Goal: Transaction & Acquisition: Purchase product/service

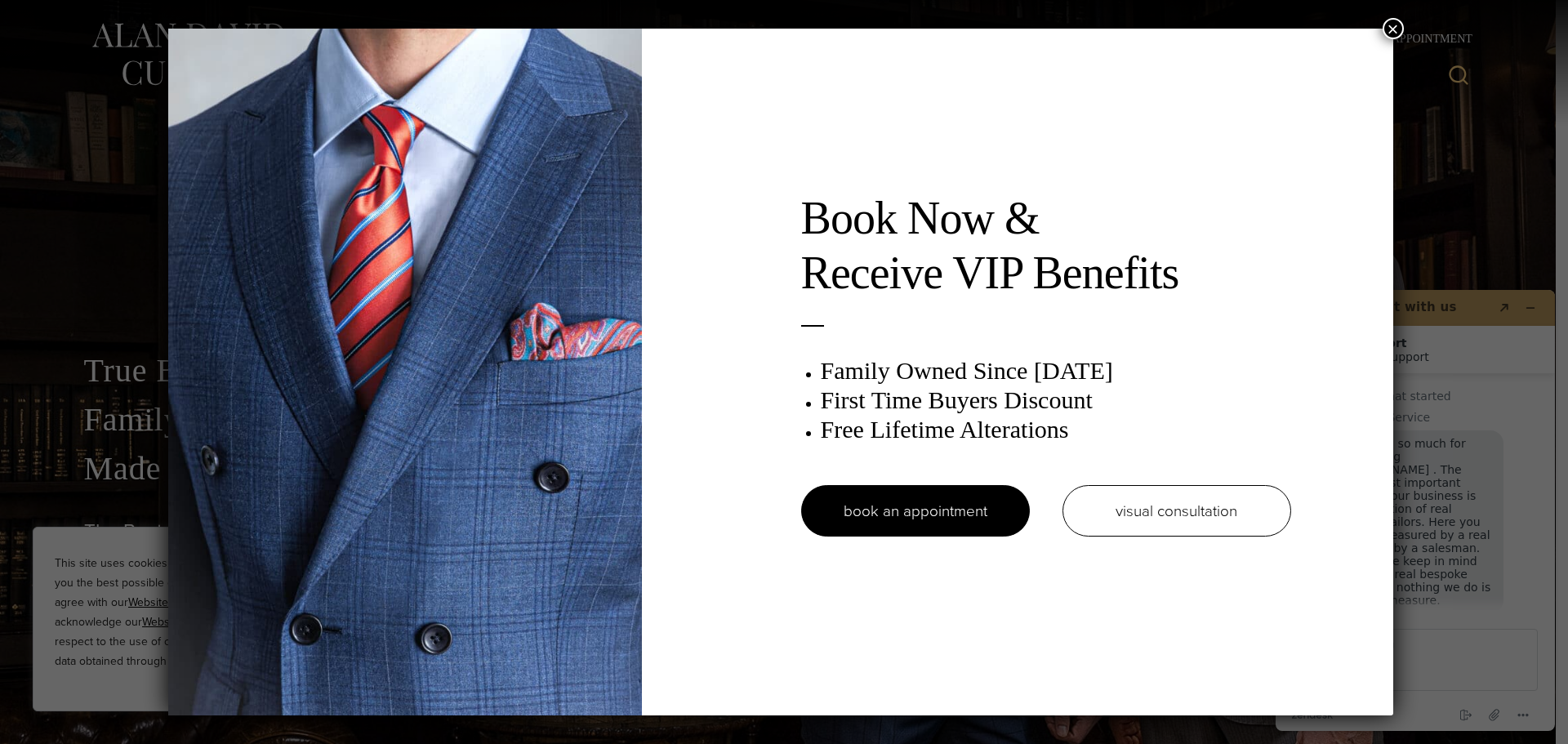
drag, startPoint x: 1404, startPoint y: 29, endPoint x: 1394, endPoint y: 33, distance: 10.8
click at [1401, 29] on button "×" at bounding box center [1394, 29] width 21 height 21
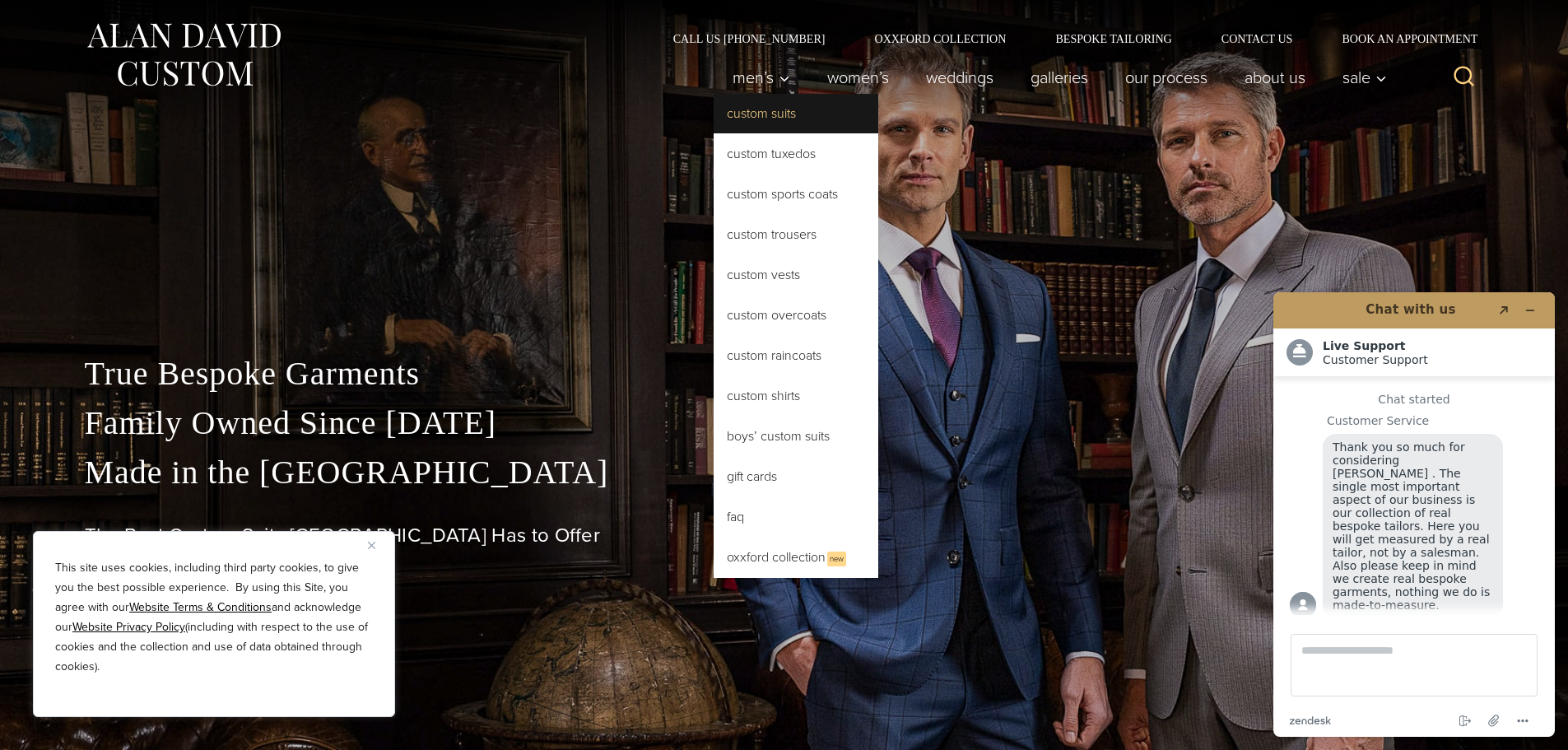
click at [765, 116] on link "Custom Suits" at bounding box center [796, 113] width 165 height 40
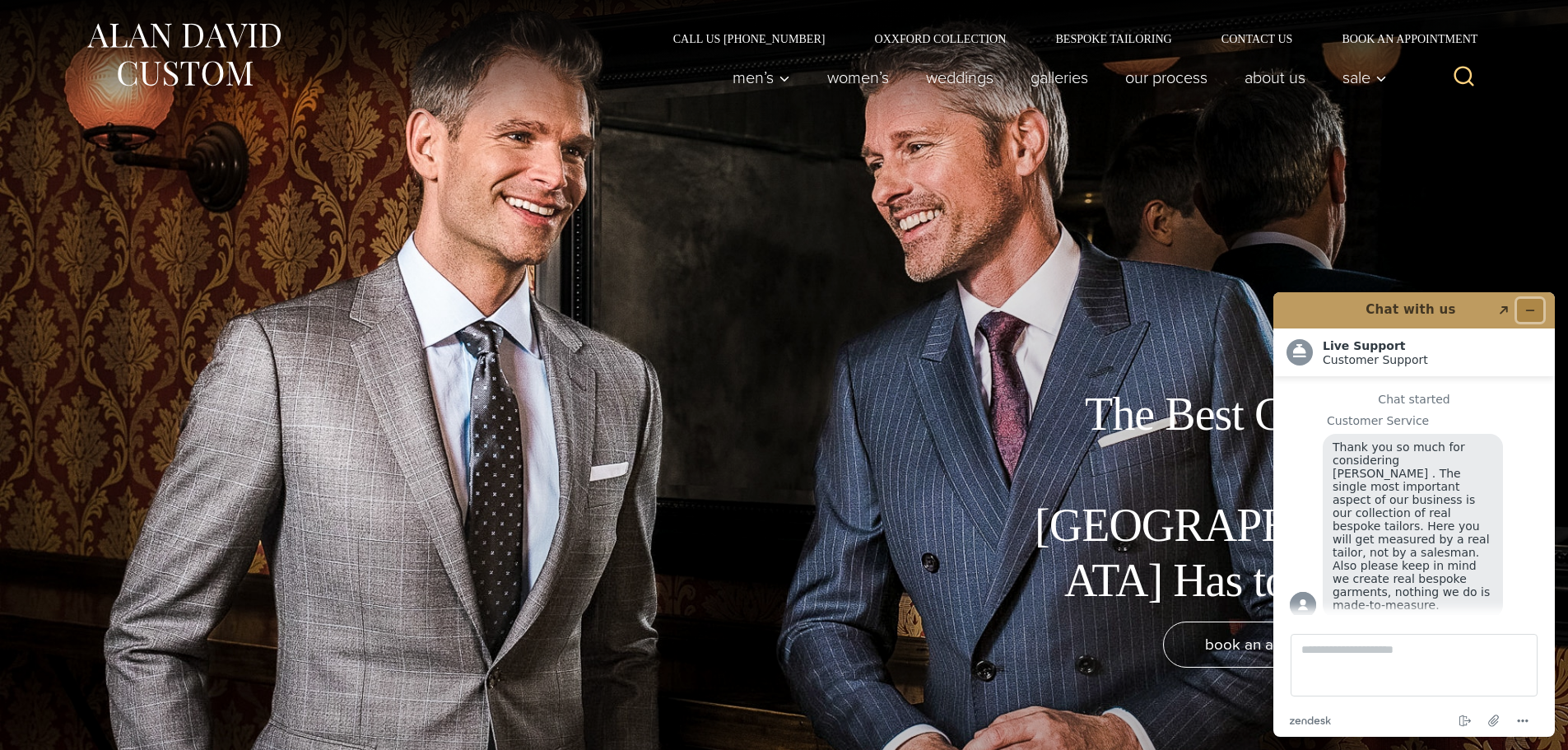
click at [1537, 312] on button "Minimize widget" at bounding box center [1529, 311] width 26 height 23
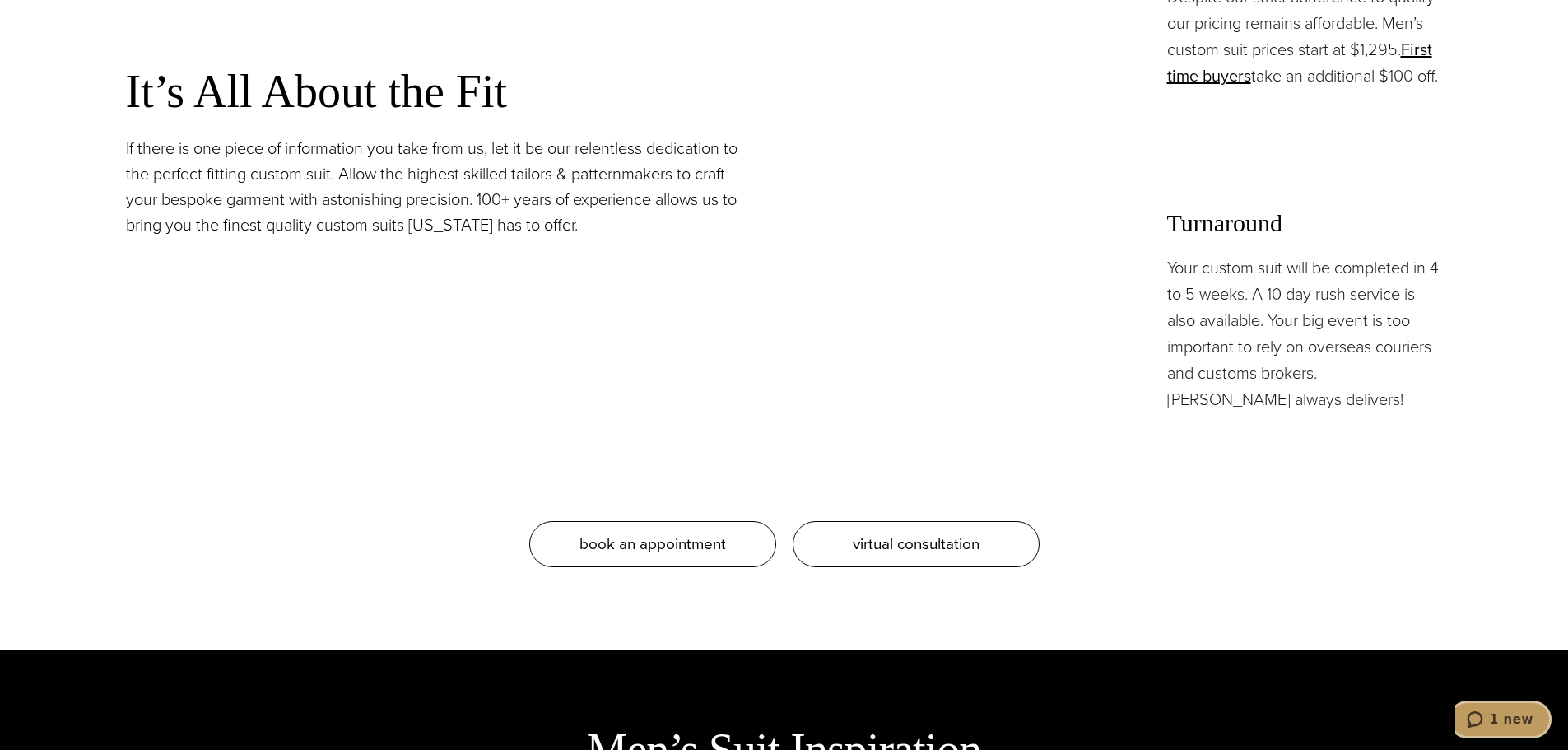
scroll to position [1563, 0]
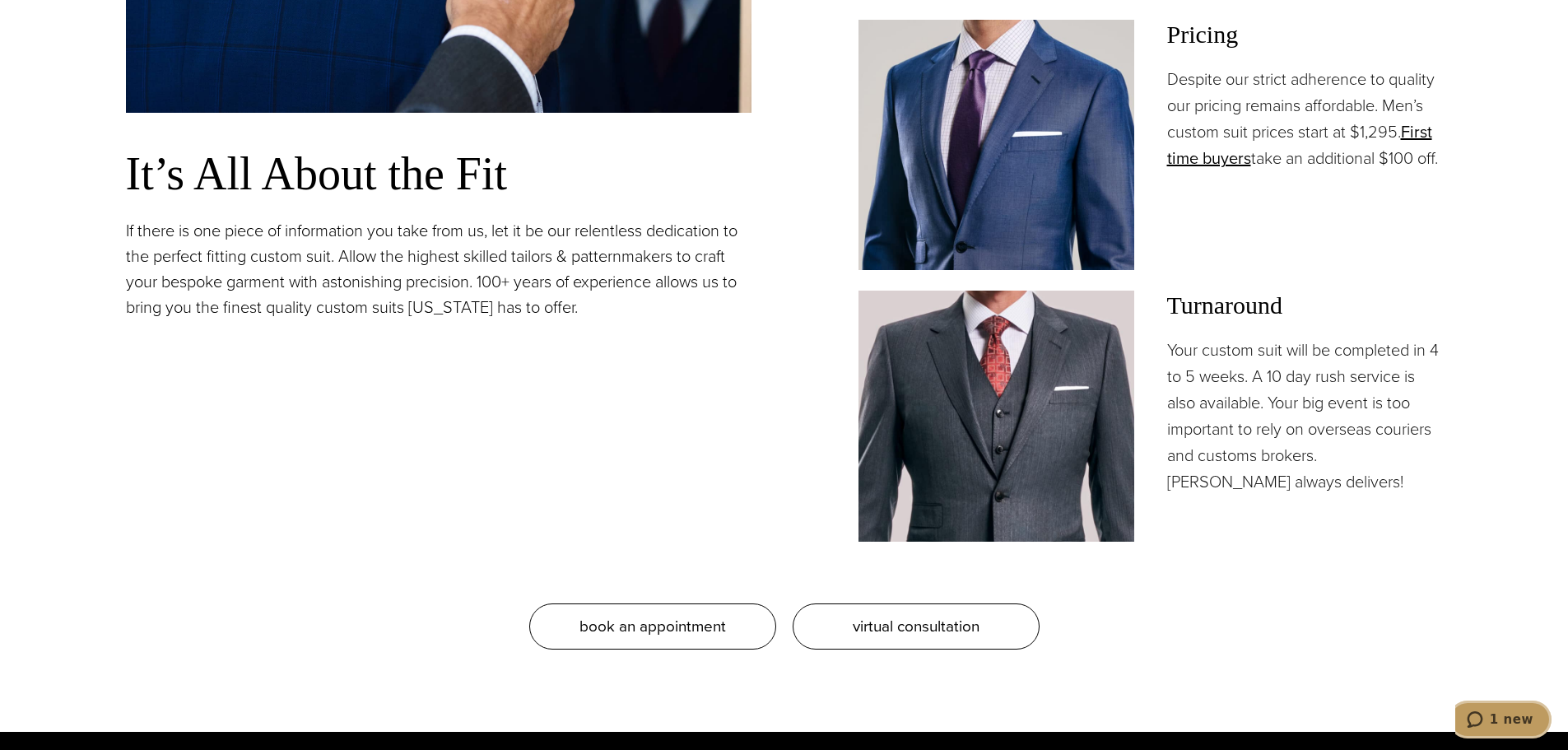
click at [1489, 726] on span "1 new" at bounding box center [1478, 719] width 23 height 17
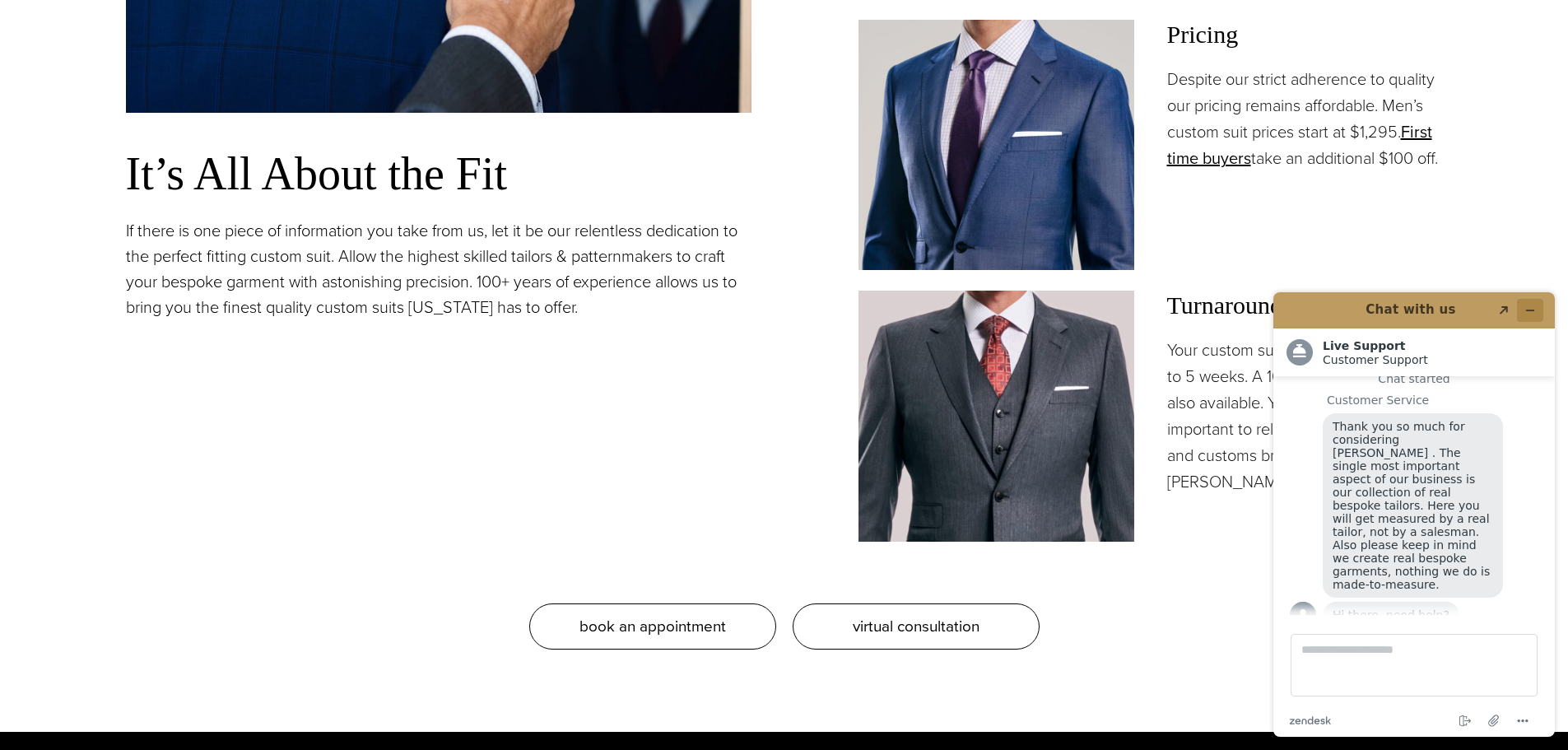
click at [1535, 302] on button "Minimize widget" at bounding box center [1529, 311] width 26 height 23
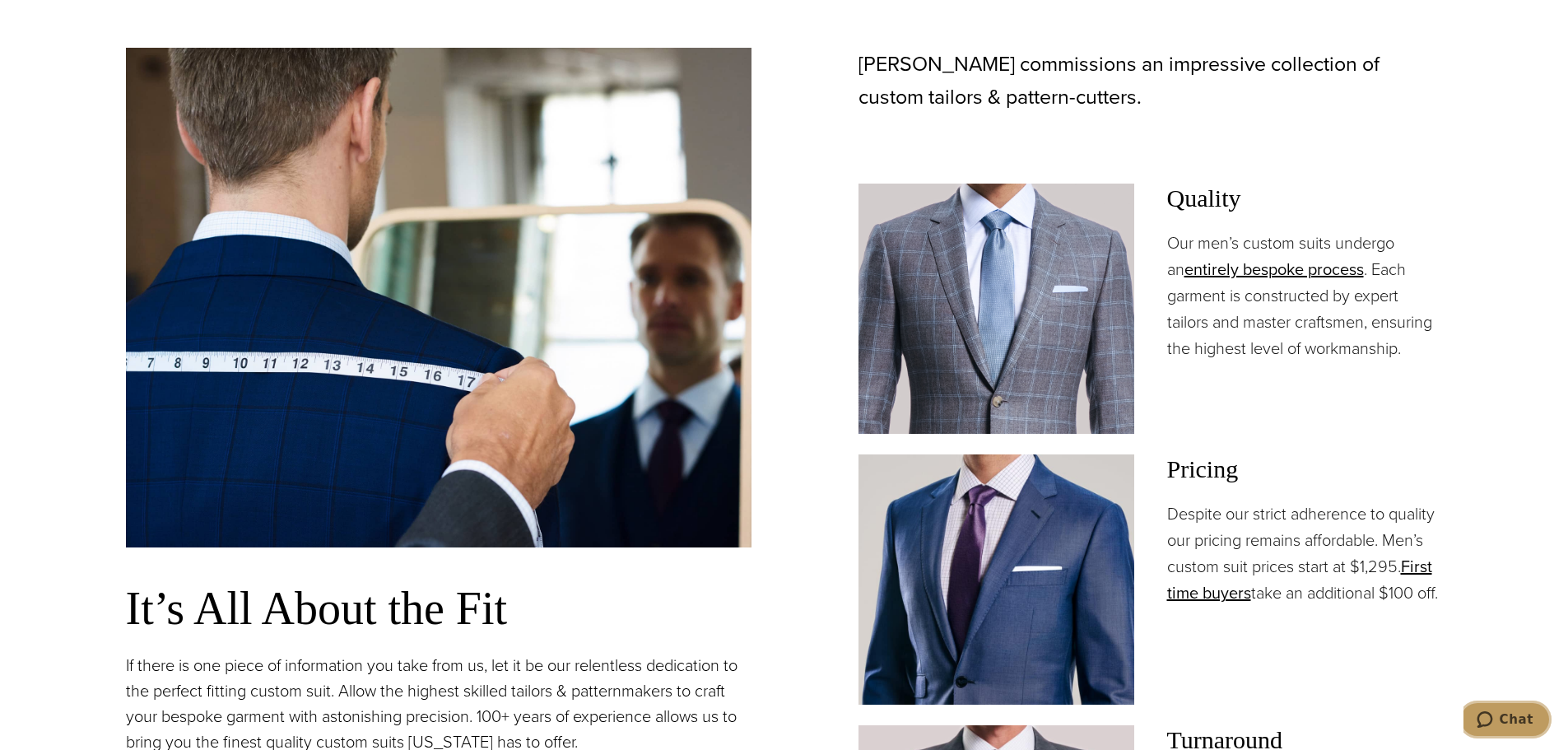
scroll to position [1234, 0]
